Goal: Task Accomplishment & Management: Use online tool/utility

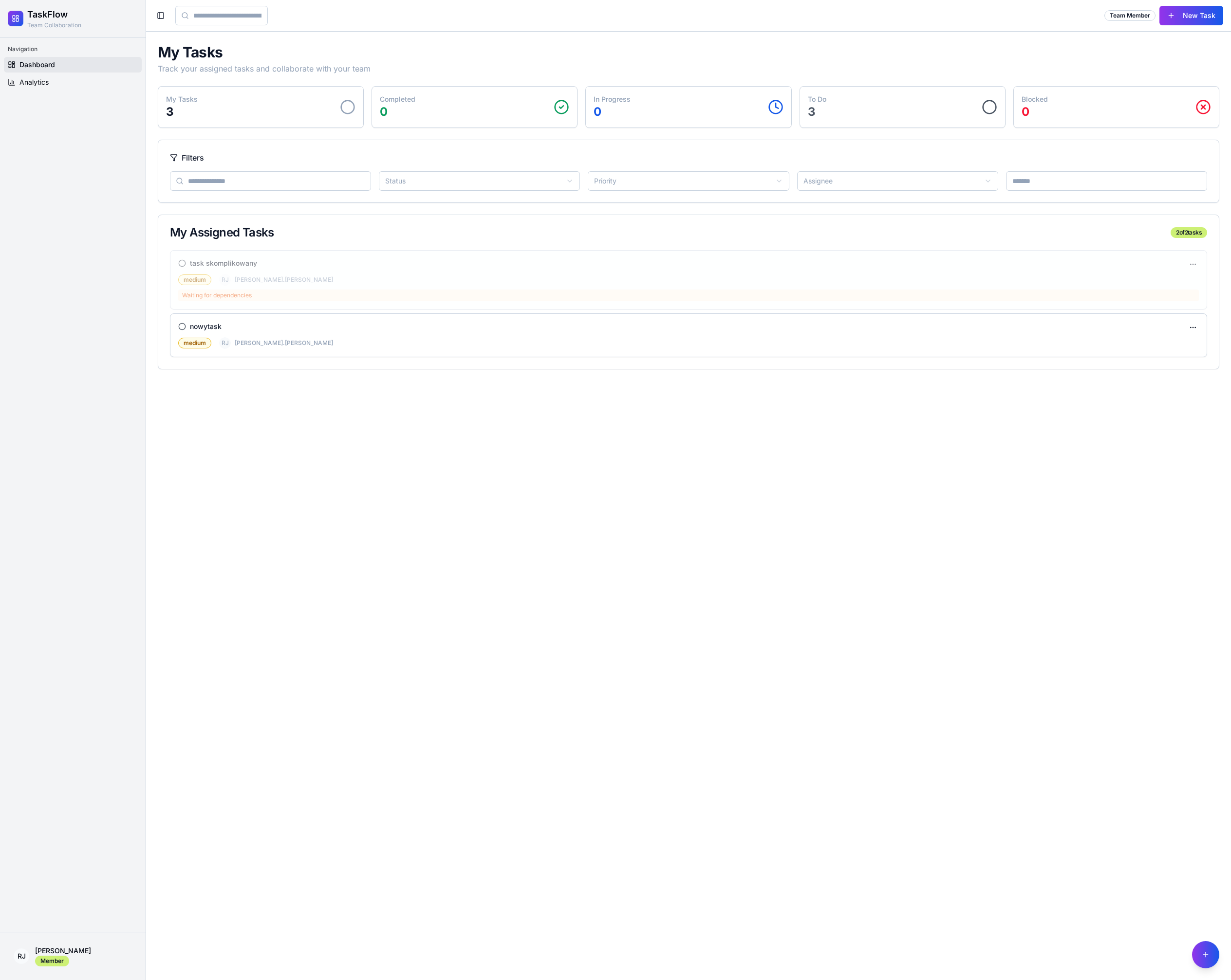
click at [550, 63] on div "My Tasks Track your assigned tasks and collaborate with your team" at bounding box center [688, 59] width 1061 height 31
click at [105, 80] on link "Analytics" at bounding box center [73, 82] width 138 height 16
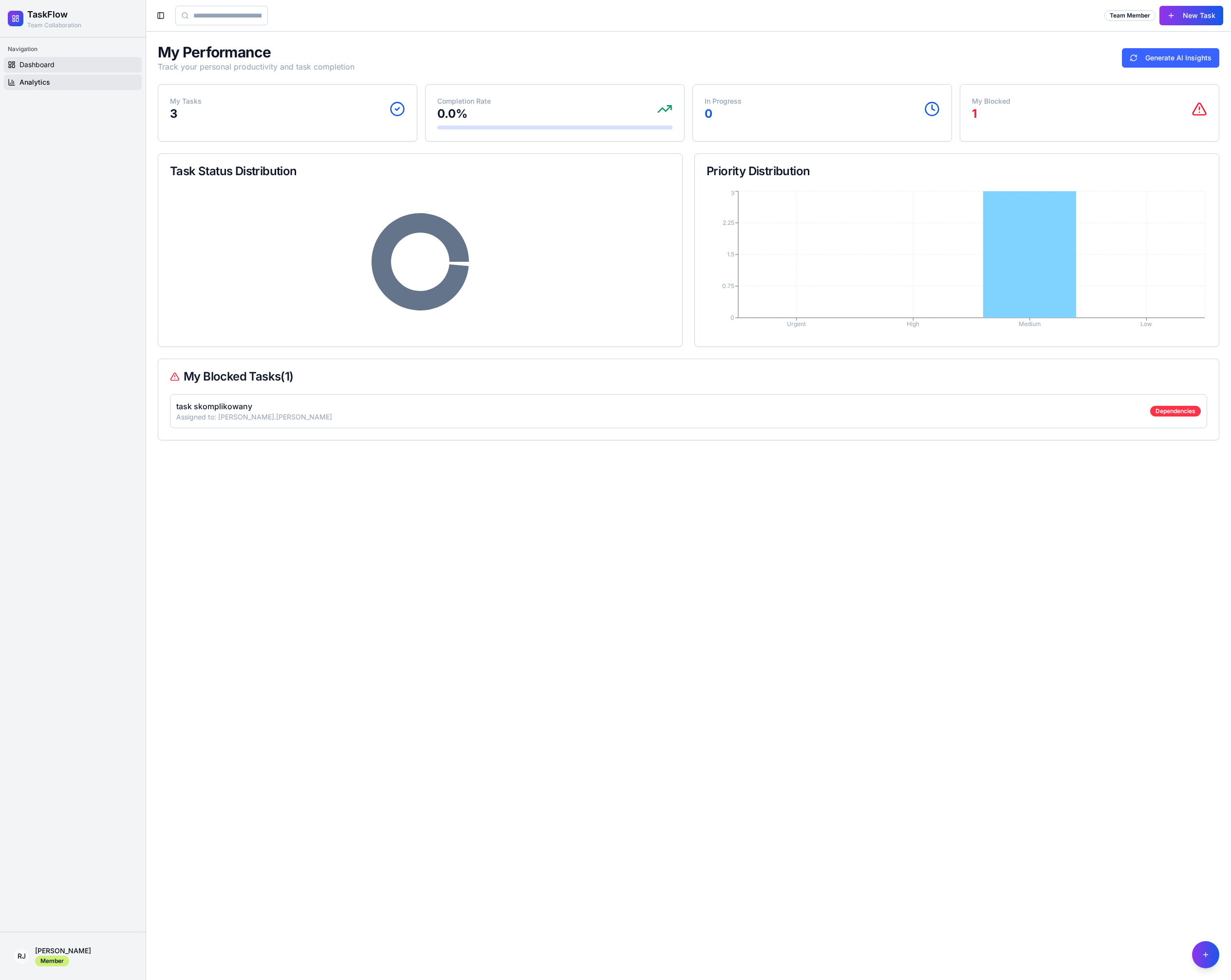
click at [104, 62] on link "Dashboard" at bounding box center [73, 65] width 138 height 16
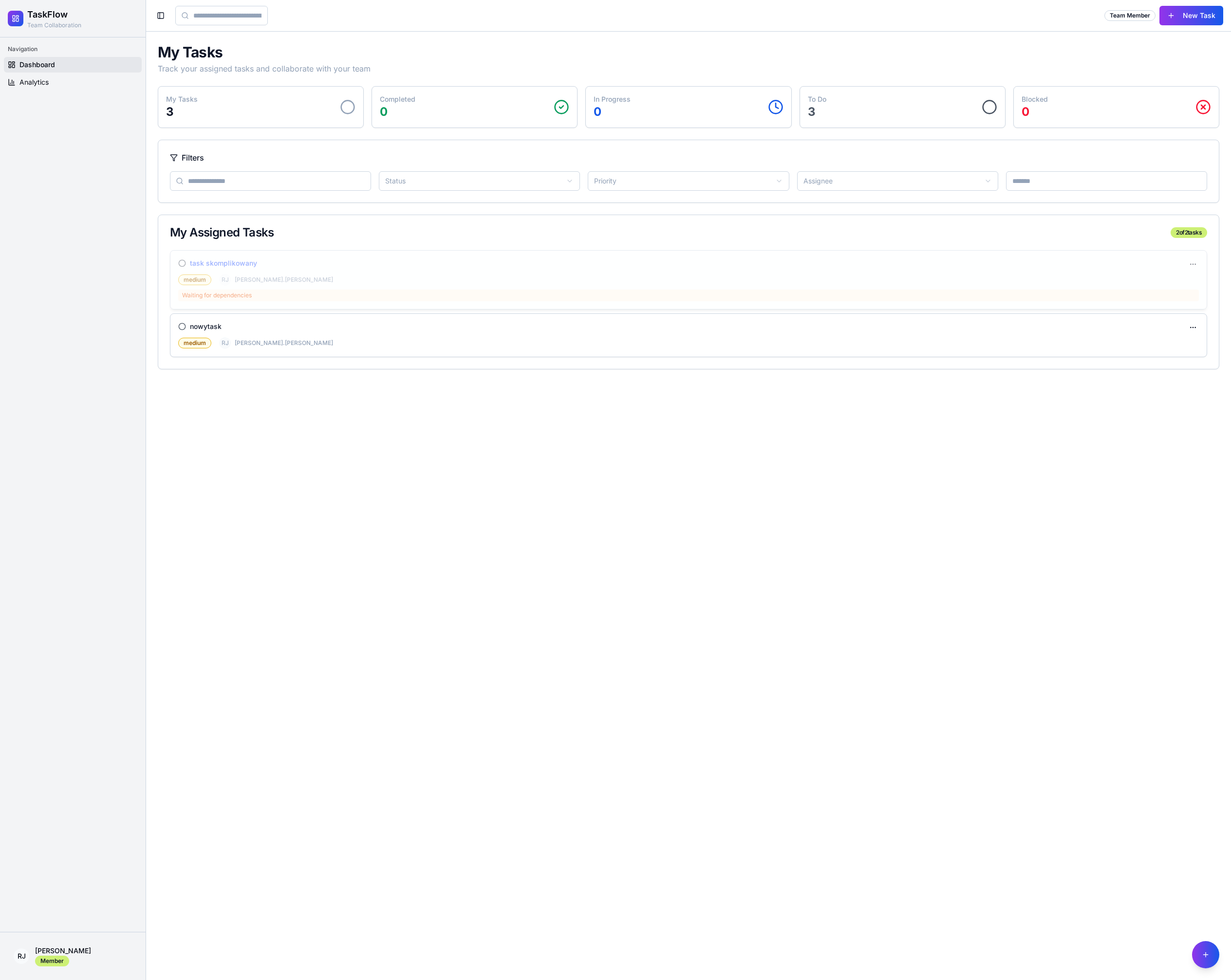
click at [247, 260] on h3 "task skomplikowany" at bounding box center [223, 263] width 67 height 10
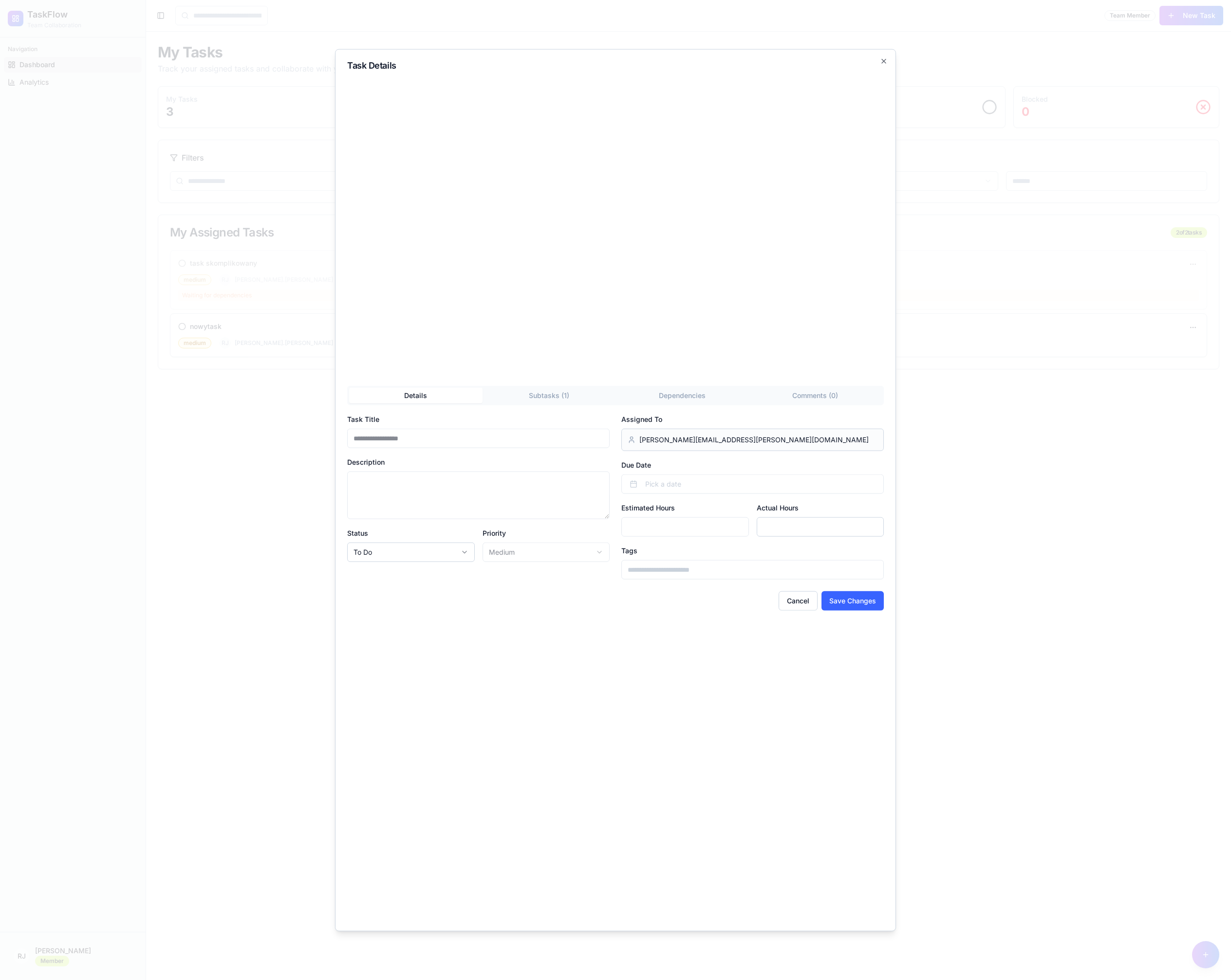
click at [887, 58] on div "**********" at bounding box center [615, 490] width 561 height 882
click at [880, 59] on icon "button" at bounding box center [884, 61] width 8 height 8
